Goal: Information Seeking & Learning: Learn about a topic

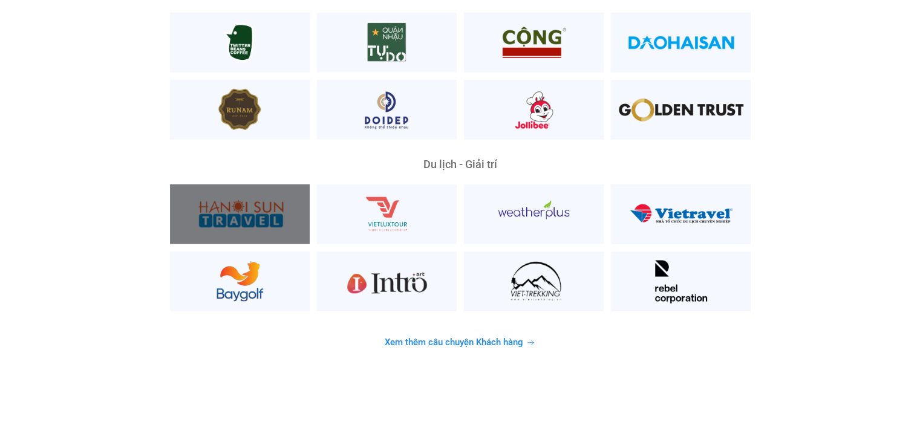
scroll to position [3125, 0]
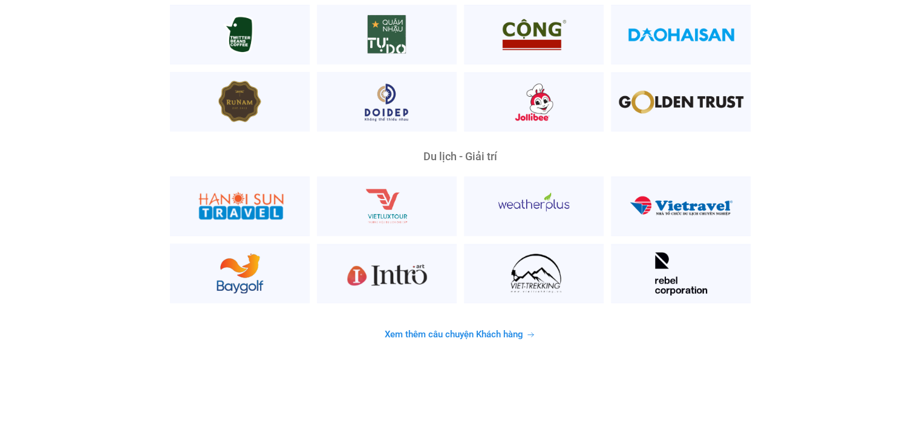
click at [460, 330] on span "Xem thêm câu chuyện Khách hàng" at bounding box center [454, 334] width 138 height 9
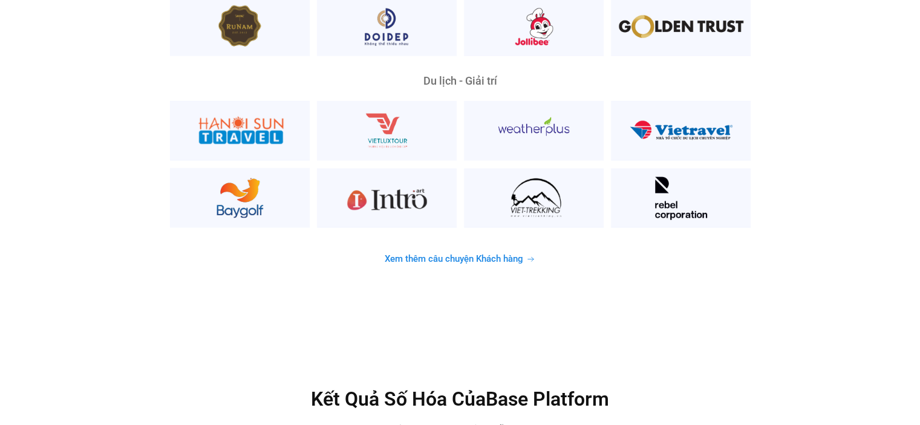
scroll to position [3197, 0]
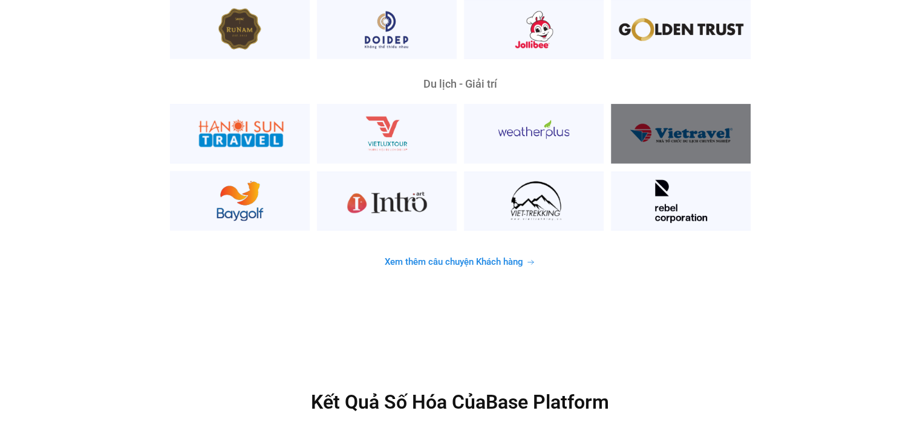
click at [663, 123] on div at bounding box center [681, 134] width 140 height 60
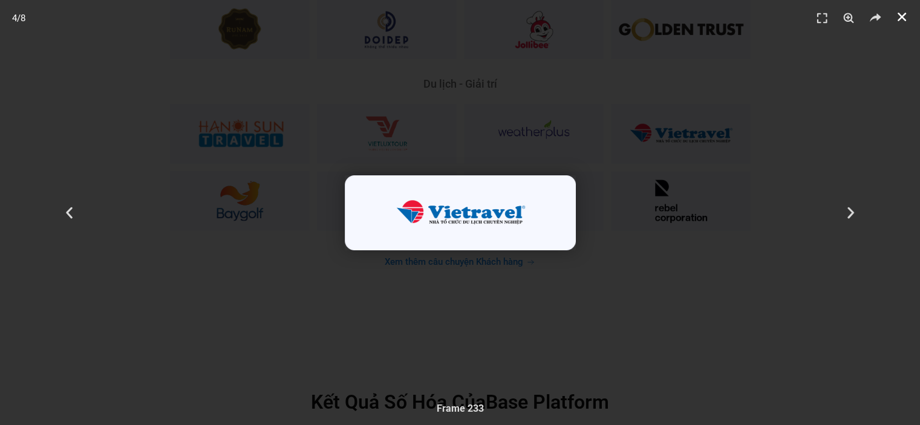
click at [897, 18] on icon "Đóng (Esc)" at bounding box center [902, 17] width 12 height 12
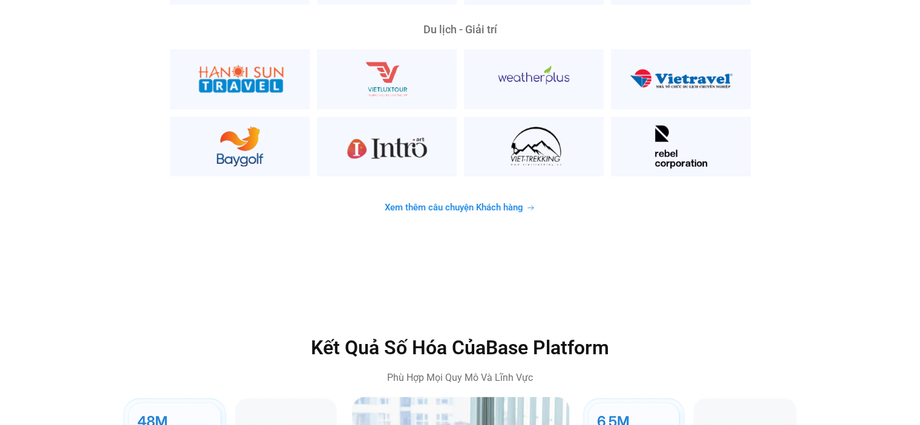
scroll to position [3256, 0]
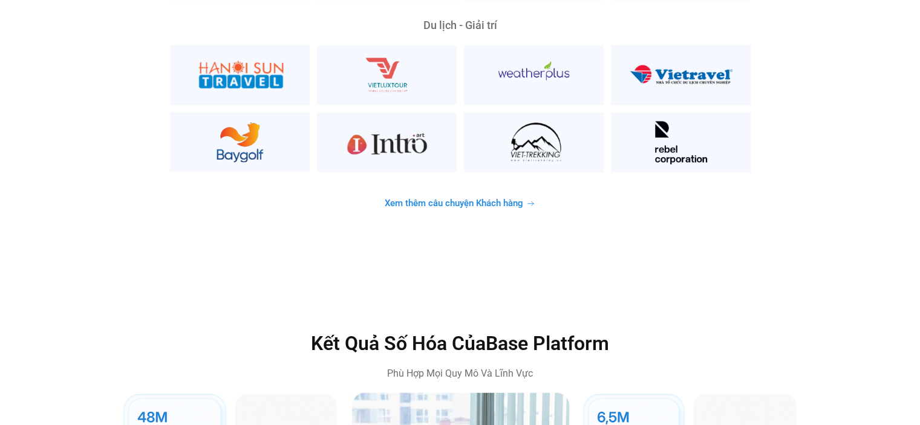
click at [512, 199] on span "Xem thêm câu chuyện Khách hàng" at bounding box center [454, 203] width 138 height 9
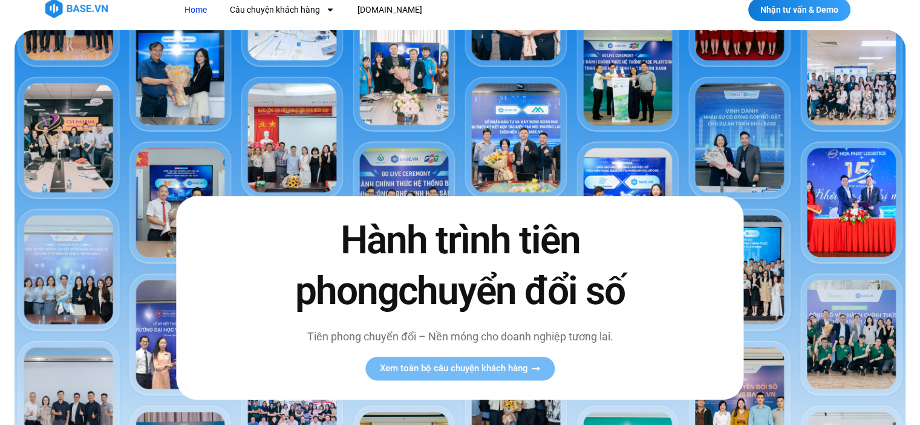
scroll to position [0, 0]
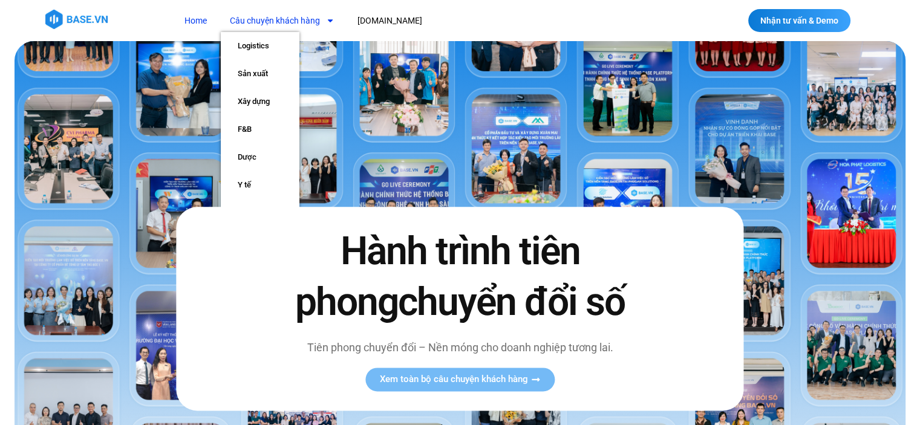
click at [281, 16] on link "Câu chuyện khách hàng" at bounding box center [282, 21] width 123 height 22
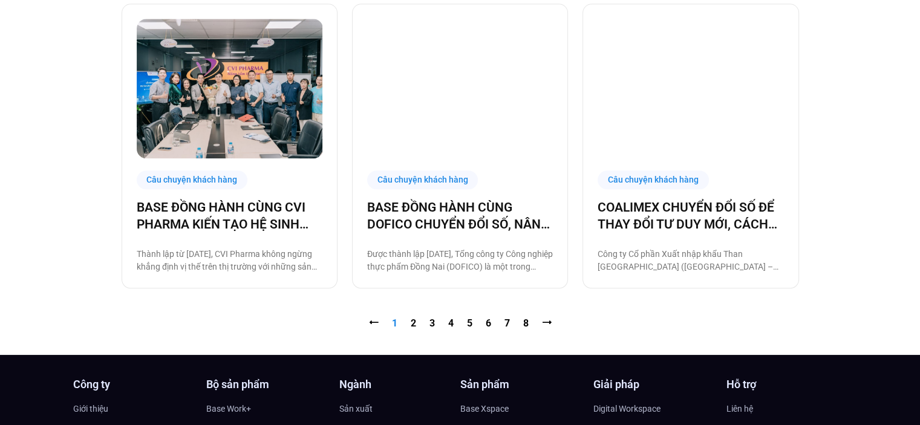
scroll to position [1245, 0]
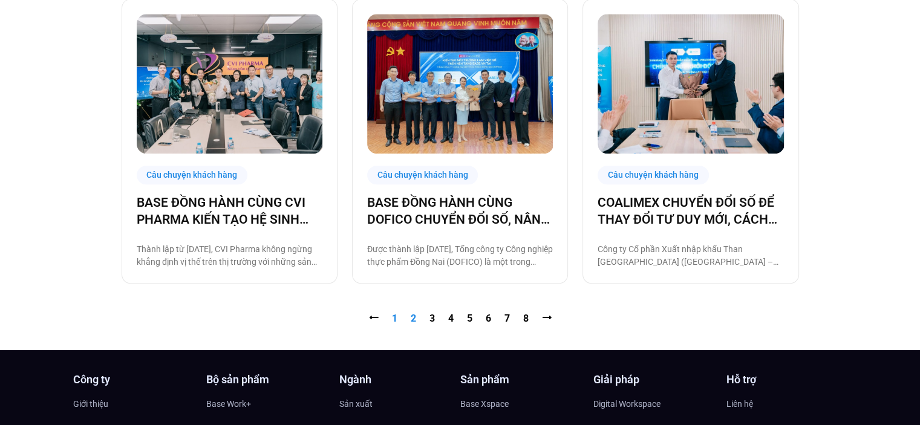
click at [411, 313] on link "Trang 2" at bounding box center [413, 318] width 5 height 11
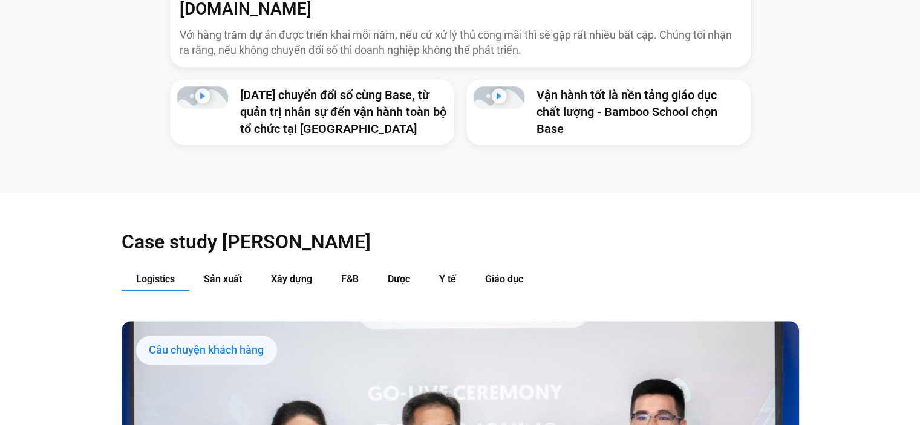
scroll to position [1107, 0]
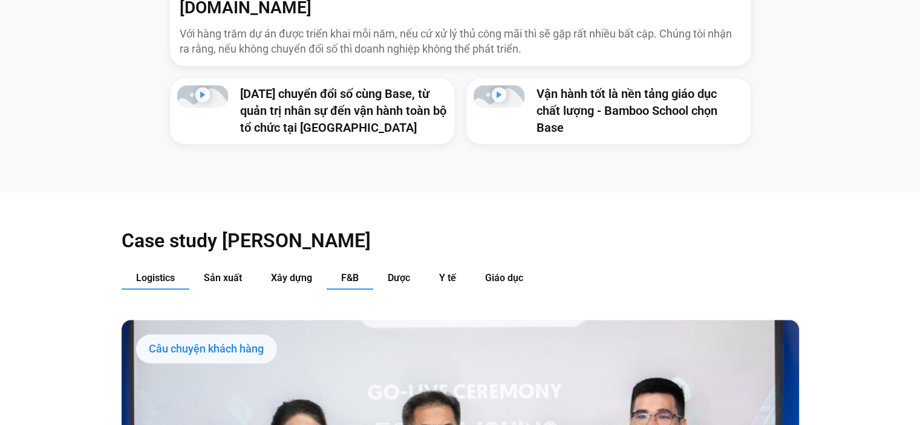
click at [361, 267] on button "F&B" at bounding box center [350, 278] width 47 height 22
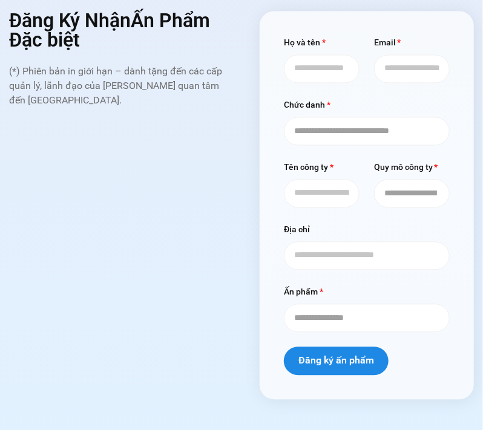
scroll to position [6623, 0]
